Goal: Use online tool/utility: Utilize a website feature to perform a specific function

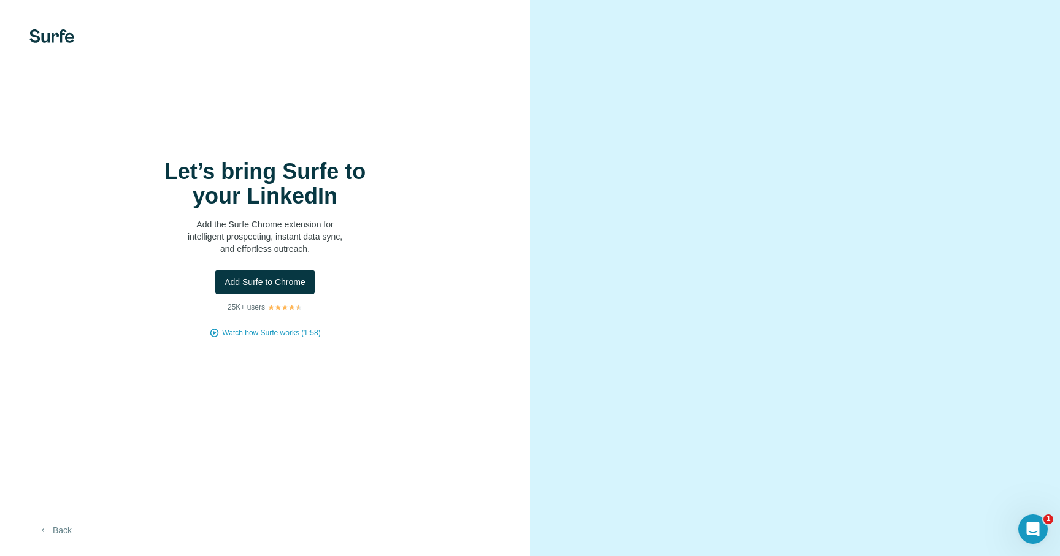
click at [56, 526] on button "Back" at bounding box center [54, 531] width 51 height 22
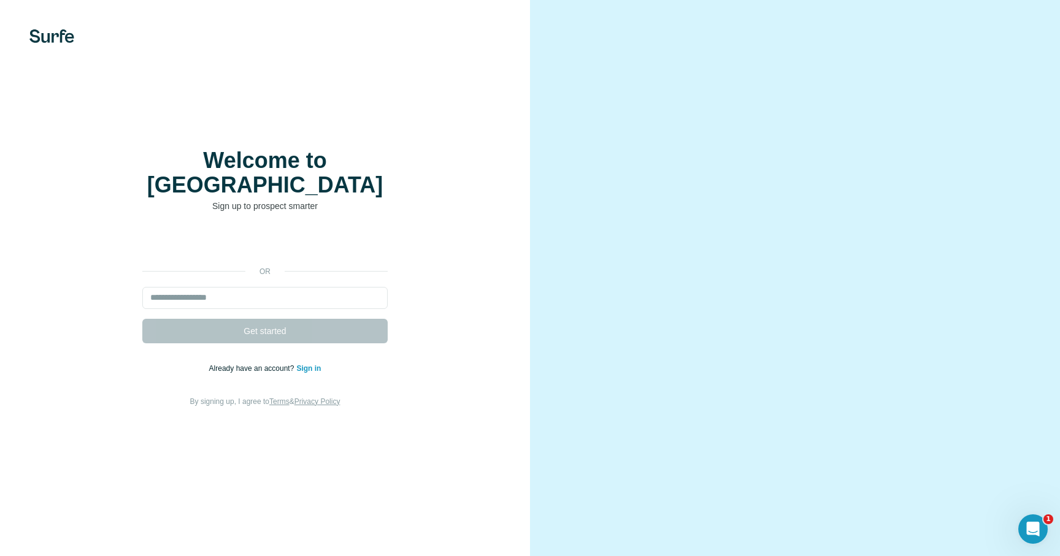
click at [50, 33] on img at bounding box center [51, 35] width 45 height 13
click at [70, 45] on div "Welcome to Surfe Sign up to prospect smarter or Get started Already have an acc…" at bounding box center [265, 278] width 530 height 556
click at [353, 90] on div "Welcome to Surfe Sign up to prospect smarter or Get started Already have an acc…" at bounding box center [265, 278] width 530 height 556
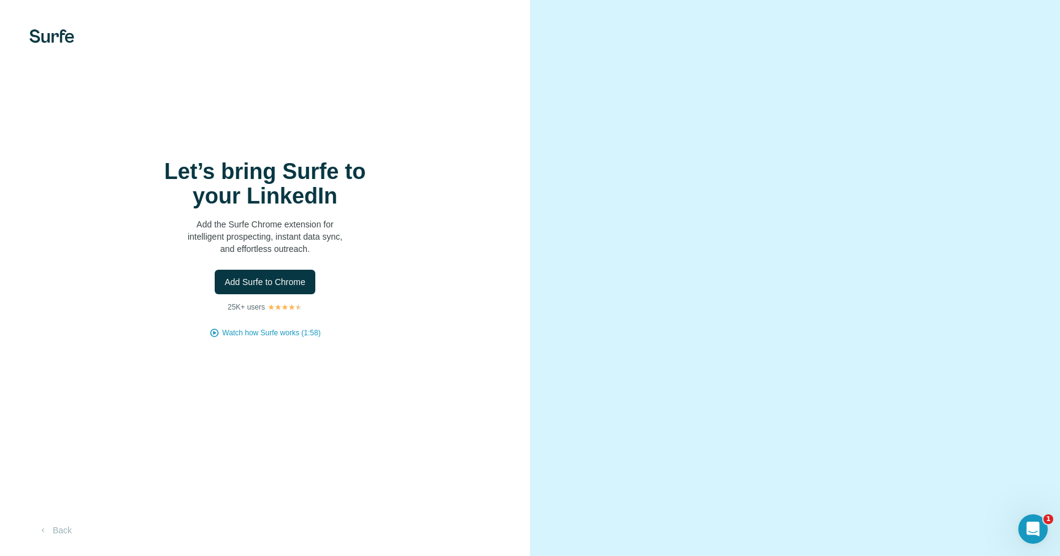
drag, startPoint x: 818, startPoint y: 256, endPoint x: 699, endPoint y: 105, distance: 192.3
click at [699, 168] on video at bounding box center [795, 278] width 442 height 221
drag, startPoint x: 249, startPoint y: 213, endPoint x: 331, endPoint y: 274, distance: 101.7
click at [331, 274] on div "Let’s bring Surfe to your LinkedIn Add the Surfe Chrome extension for intellige…" at bounding box center [265, 248] width 481 height 179
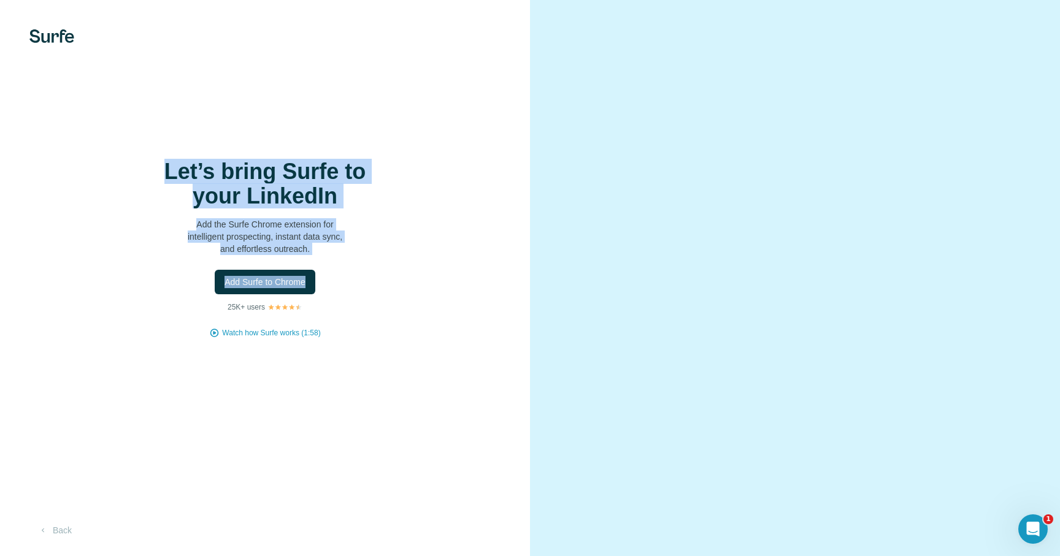
drag, startPoint x: 418, startPoint y: 349, endPoint x: 292, endPoint y: 140, distance: 243.8
click at [292, 140] on div "Let’s bring Surfe to your LinkedIn Add the Surfe Chrome extension for intellige…" at bounding box center [265, 278] width 530 height 556
click at [260, 470] on div "Let’s bring Surfe to your LinkedIn Add the Surfe Chrome extension for intellige…" at bounding box center [265, 278] width 530 height 556
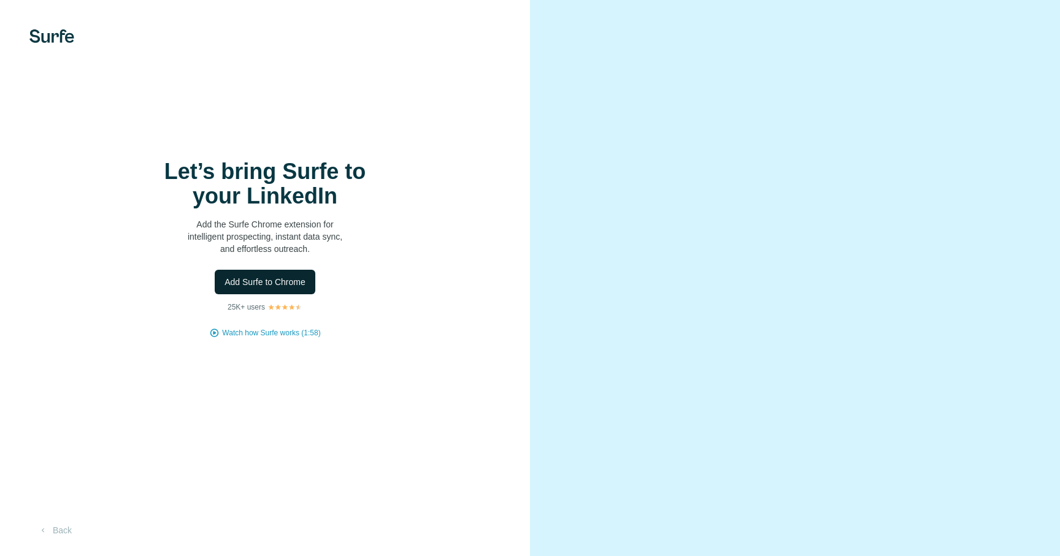
click at [271, 277] on span "Add Surfe to Chrome" at bounding box center [265, 282] width 81 height 12
click at [58, 524] on button "Back" at bounding box center [54, 531] width 51 height 22
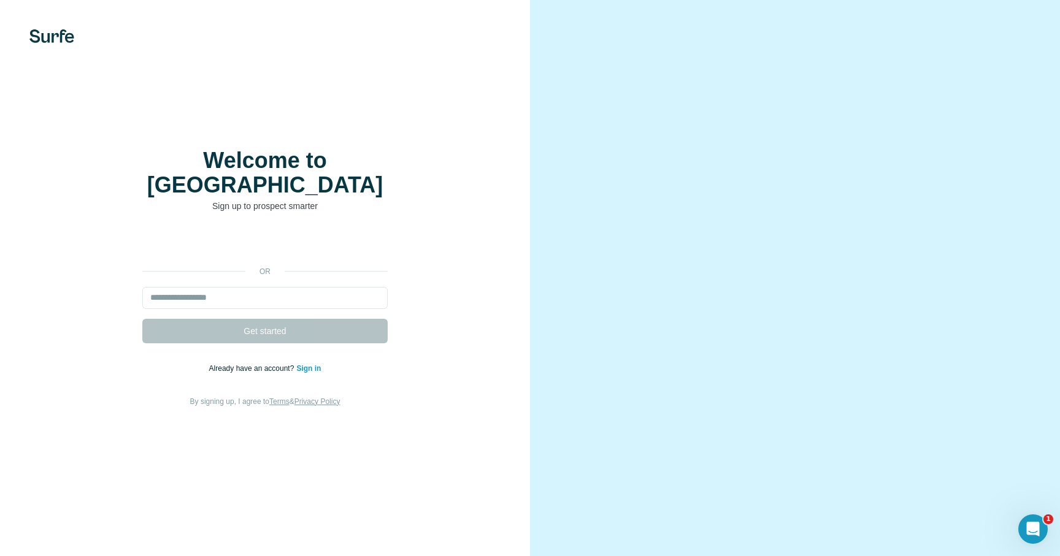
click at [56, 37] on img at bounding box center [51, 35] width 45 height 13
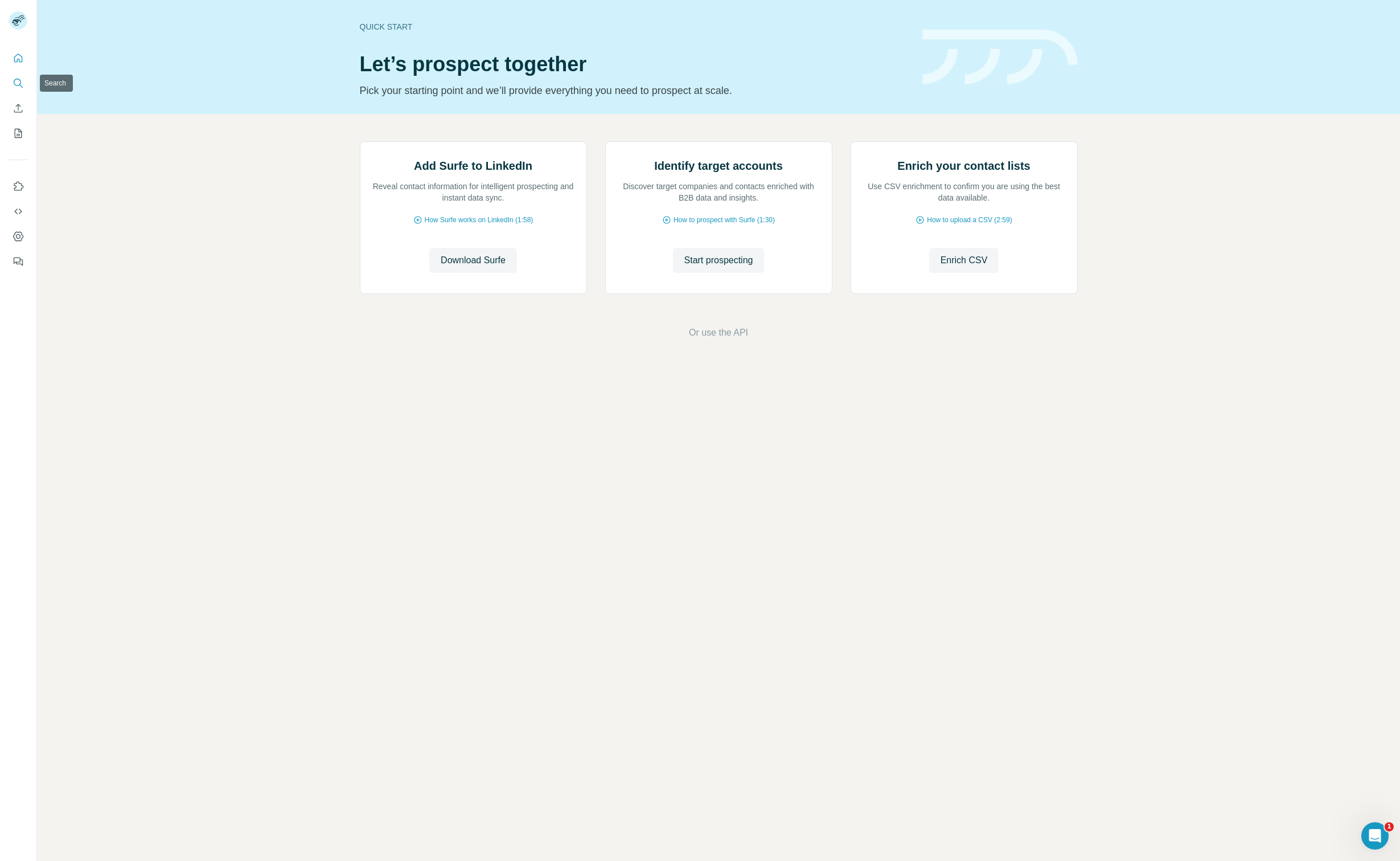
click at [14, 89] on button "Search" at bounding box center [19, 84] width 19 height 20
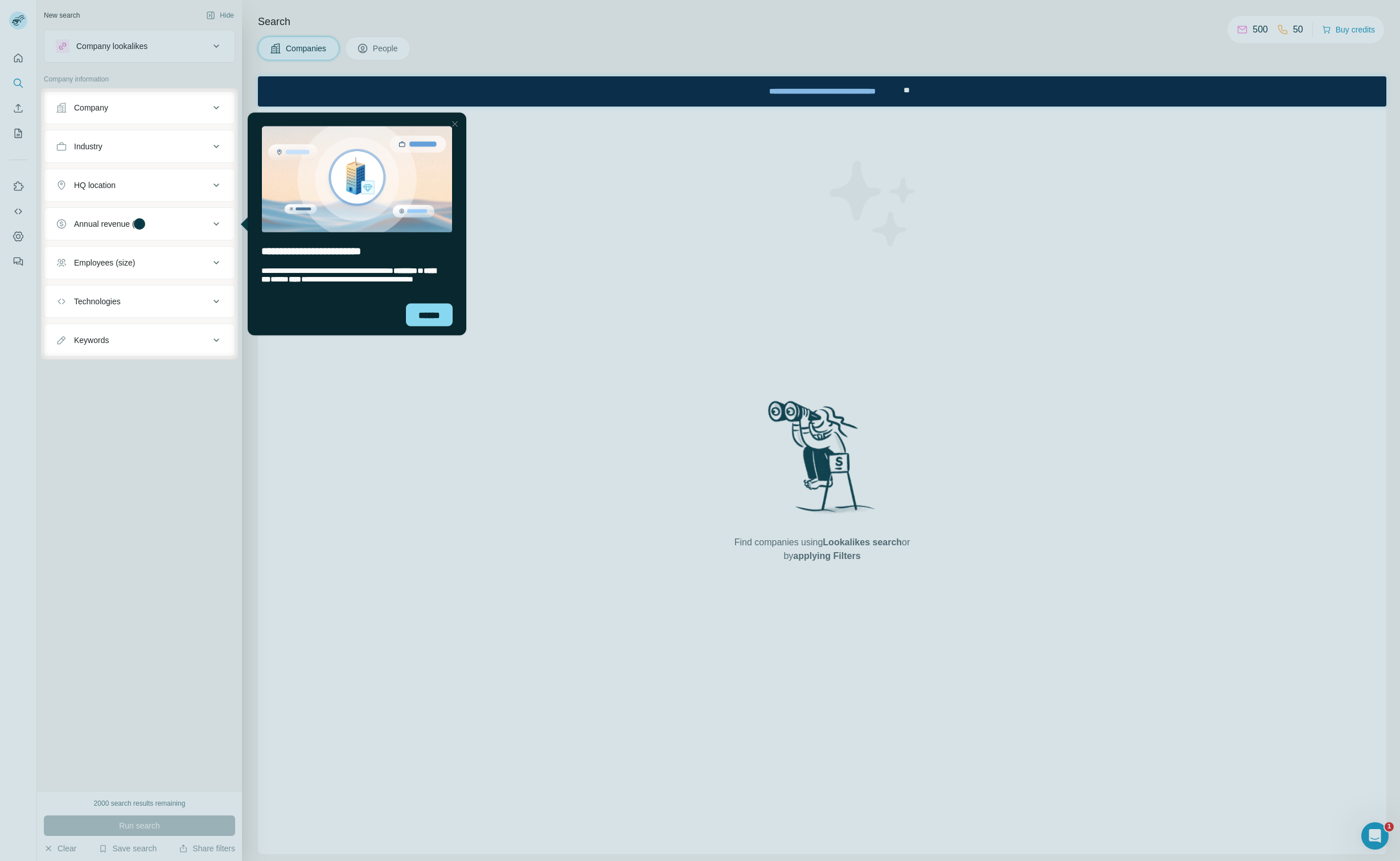
click at [150, 110] on div "Company" at bounding box center [133, 108] width 154 height 11
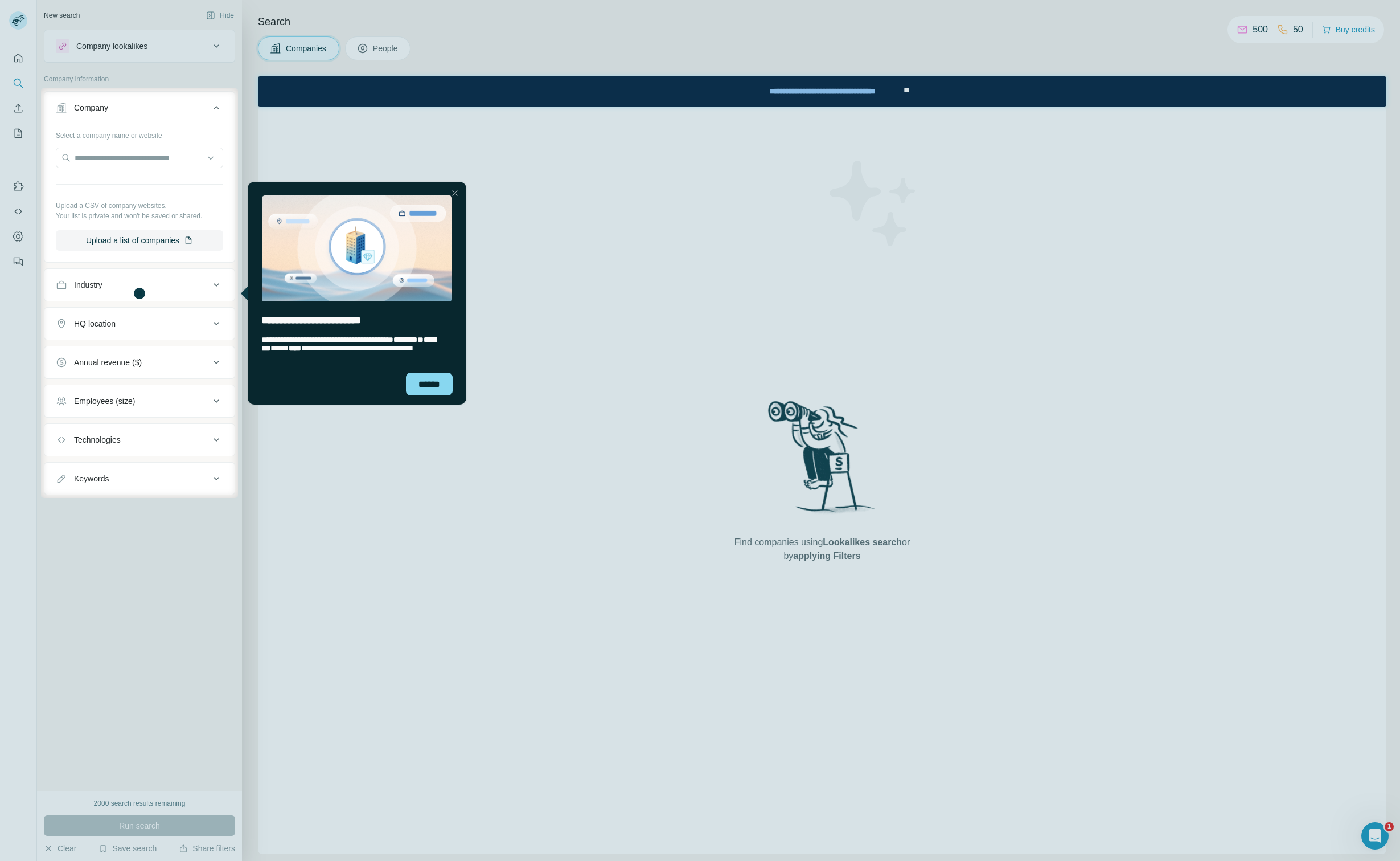
click at [456, 188] on div at bounding box center [455, 193] width 14 height 14
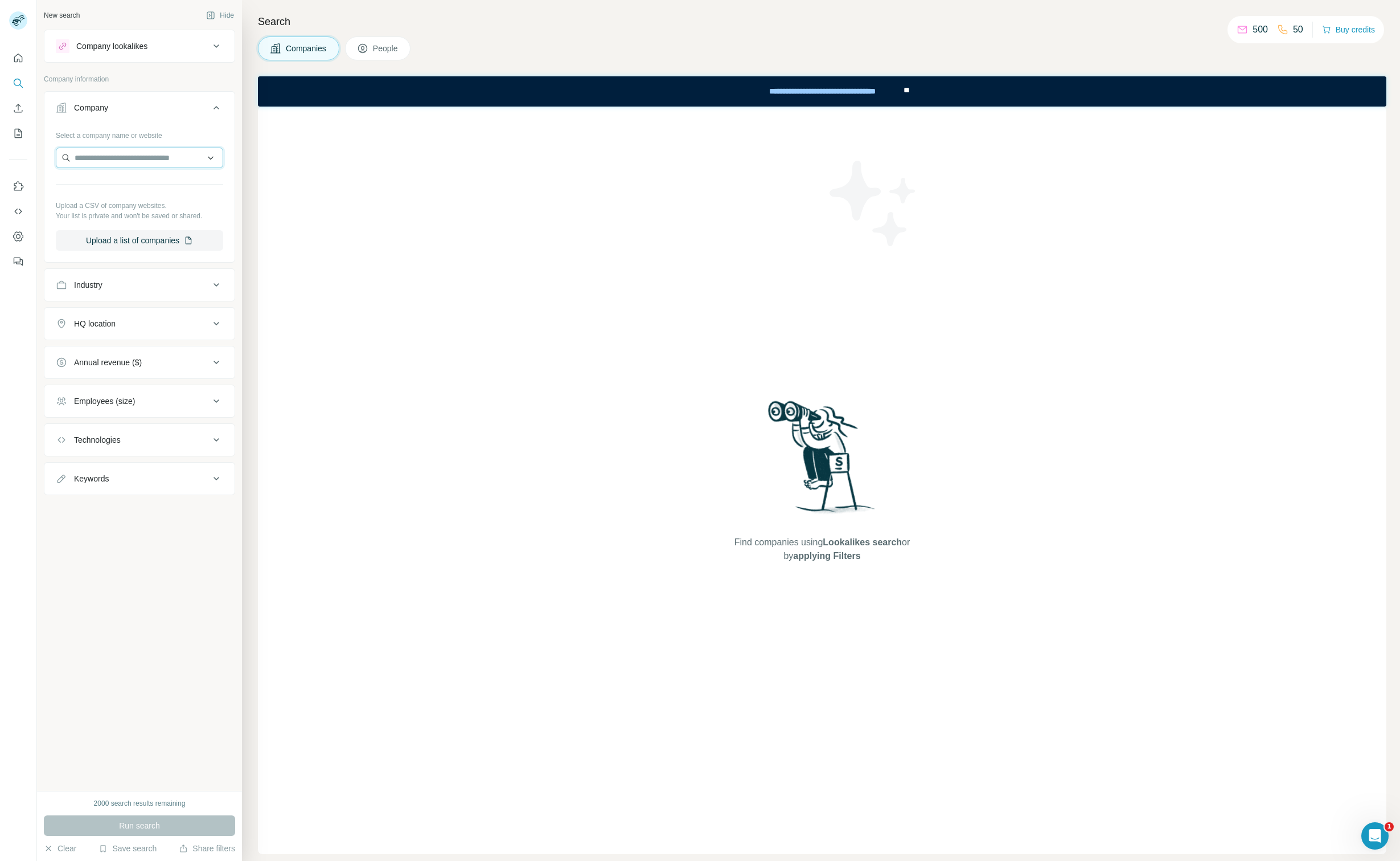
click at [144, 155] on input "text" at bounding box center [139, 158] width 167 height 20
click at [119, 94] on button "Company" at bounding box center [139, 110] width 190 height 32
click at [114, 46] on div "Company lookalikes" at bounding box center [111, 46] width 71 height 11
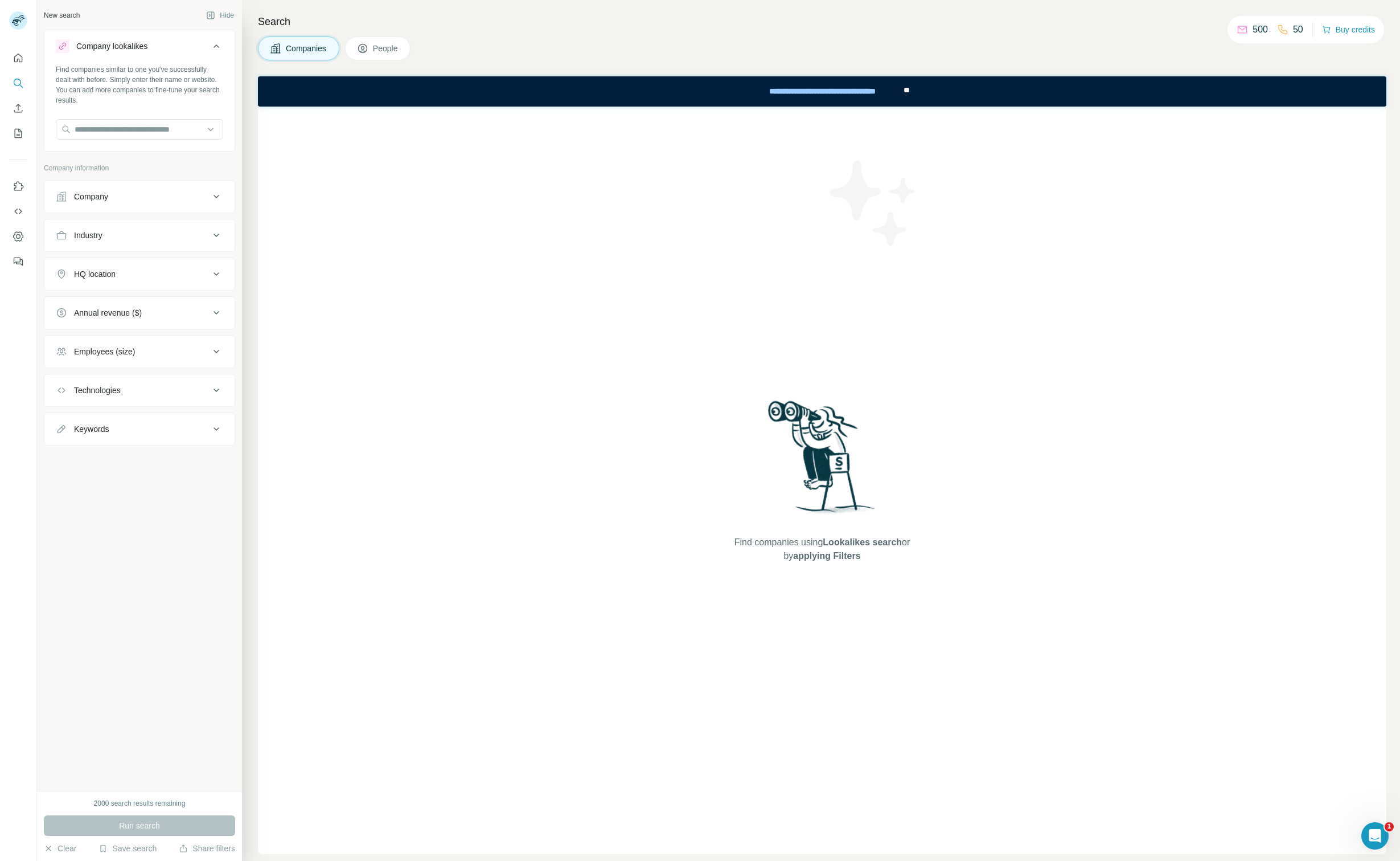
click at [114, 46] on div "Company lookalikes" at bounding box center [111, 46] width 71 height 11
click at [113, 50] on div "Company lookalikes" at bounding box center [111, 46] width 71 height 11
click at [122, 128] on input "text" at bounding box center [139, 129] width 167 height 20
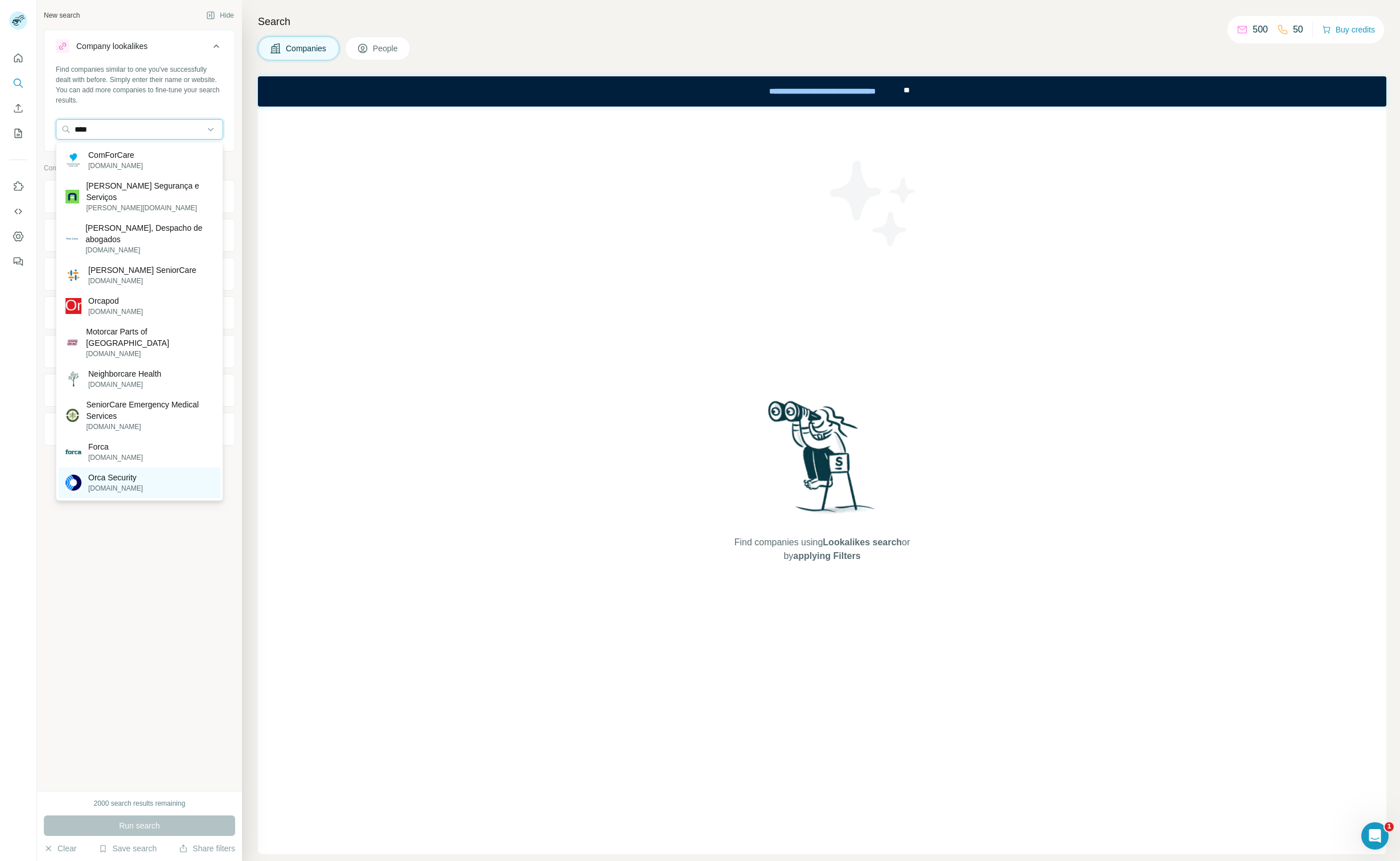
type input "****"
click at [121, 483] on p "[DOMAIN_NAME]" at bounding box center [115, 488] width 55 height 10
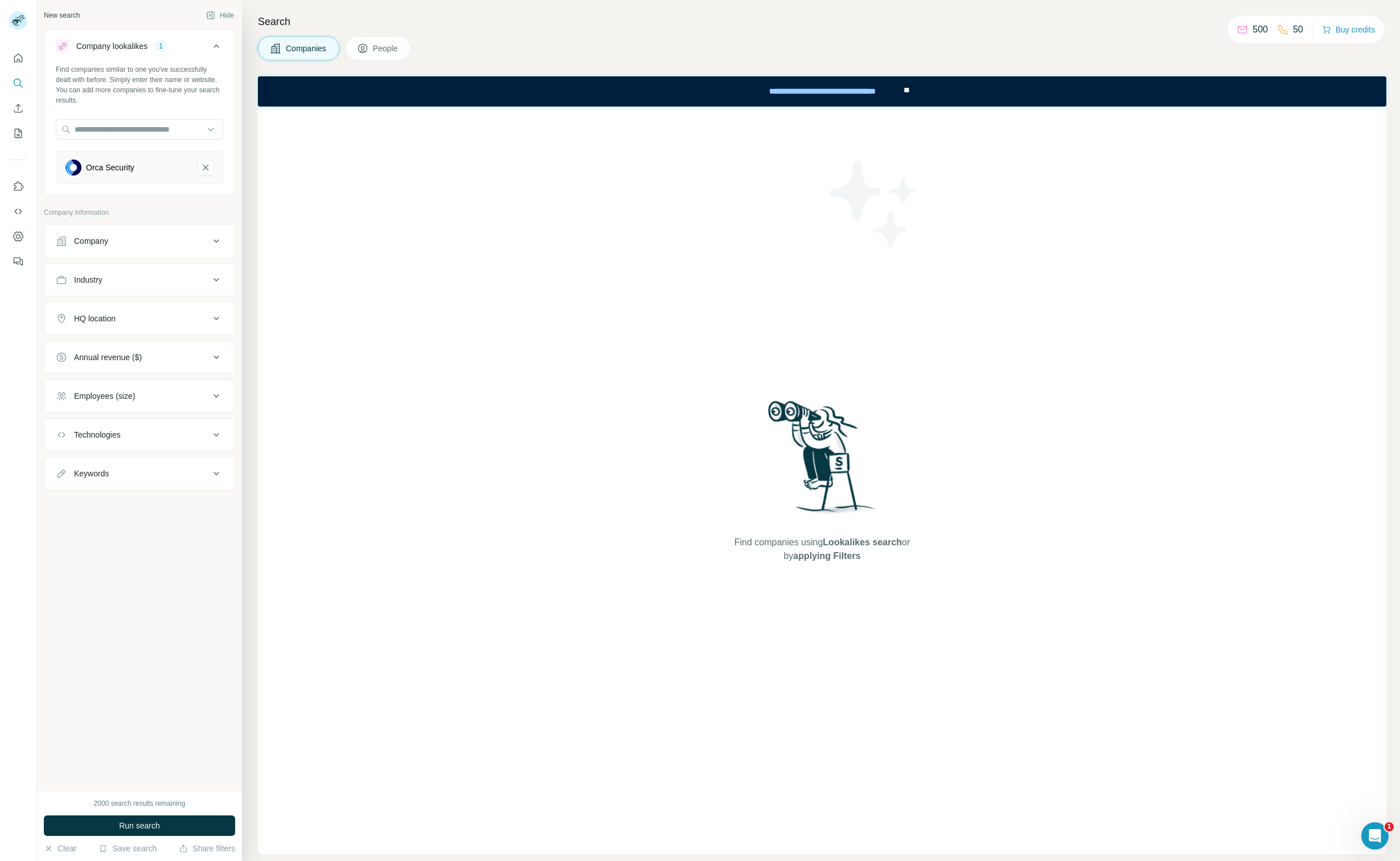
click at [154, 231] on button "Company" at bounding box center [139, 241] width 190 height 27
click at [148, 232] on button "Company" at bounding box center [139, 243] width 190 height 32
click at [162, 819] on button "Run search" at bounding box center [139, 826] width 191 height 20
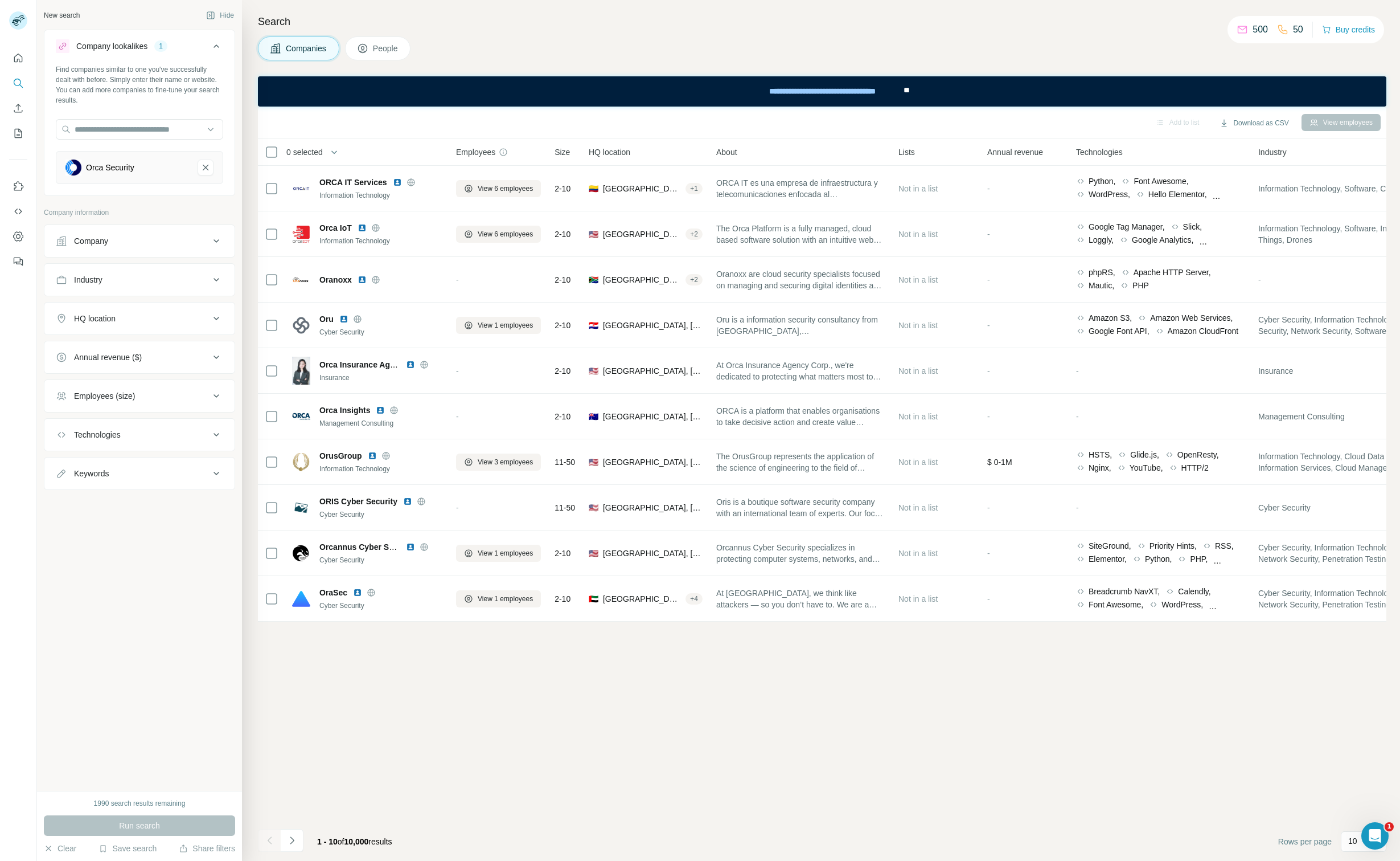
click at [500, 745] on div "Add to list Download as CSV View employees 0 selected Companies Employees Size …" at bounding box center [823, 484] width 1129 height 754
click at [14, 215] on icon "Use Surfe API" at bounding box center [18, 211] width 11 height 11
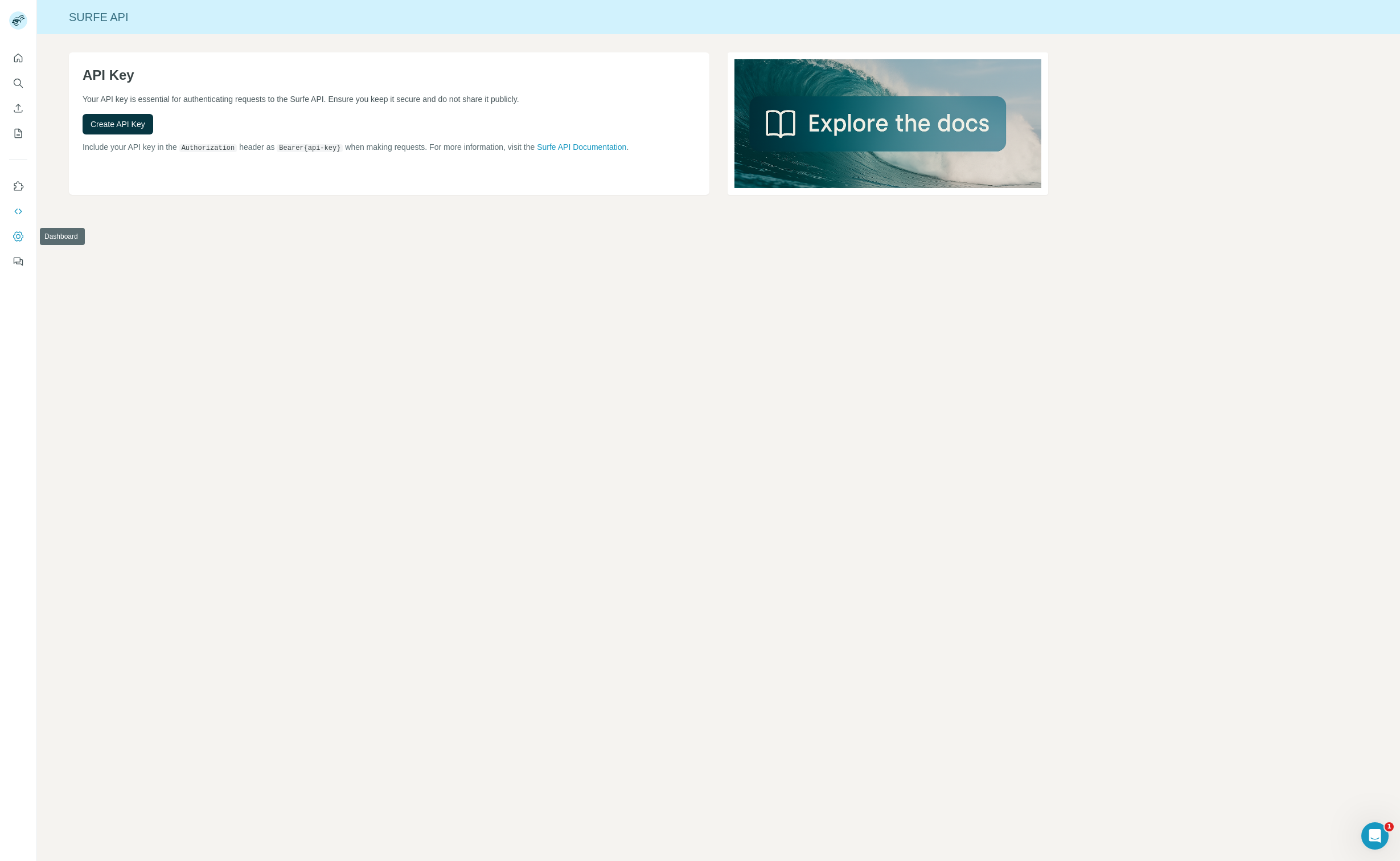
click at [18, 230] on icon "Dashboard" at bounding box center [18, 236] width 11 height 11
